Goal: Navigation & Orientation: Find specific page/section

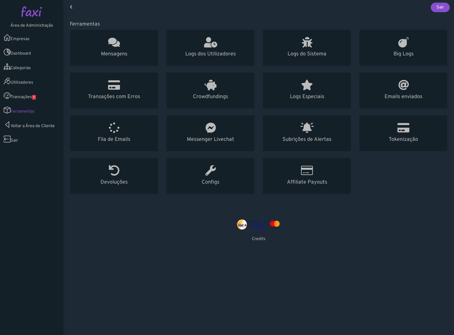
click at [47, 33] on link "Empresas" at bounding box center [31, 37] width 63 height 15
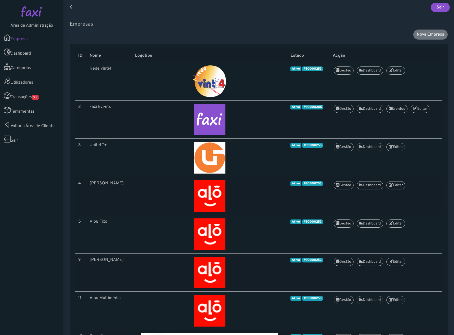
click at [32, 97] on link "Transações 9+" at bounding box center [31, 95] width 63 height 15
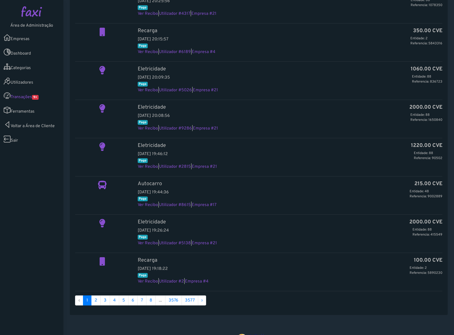
scroll to position [380, 0]
